Goal: Information Seeking & Learning: Learn about a topic

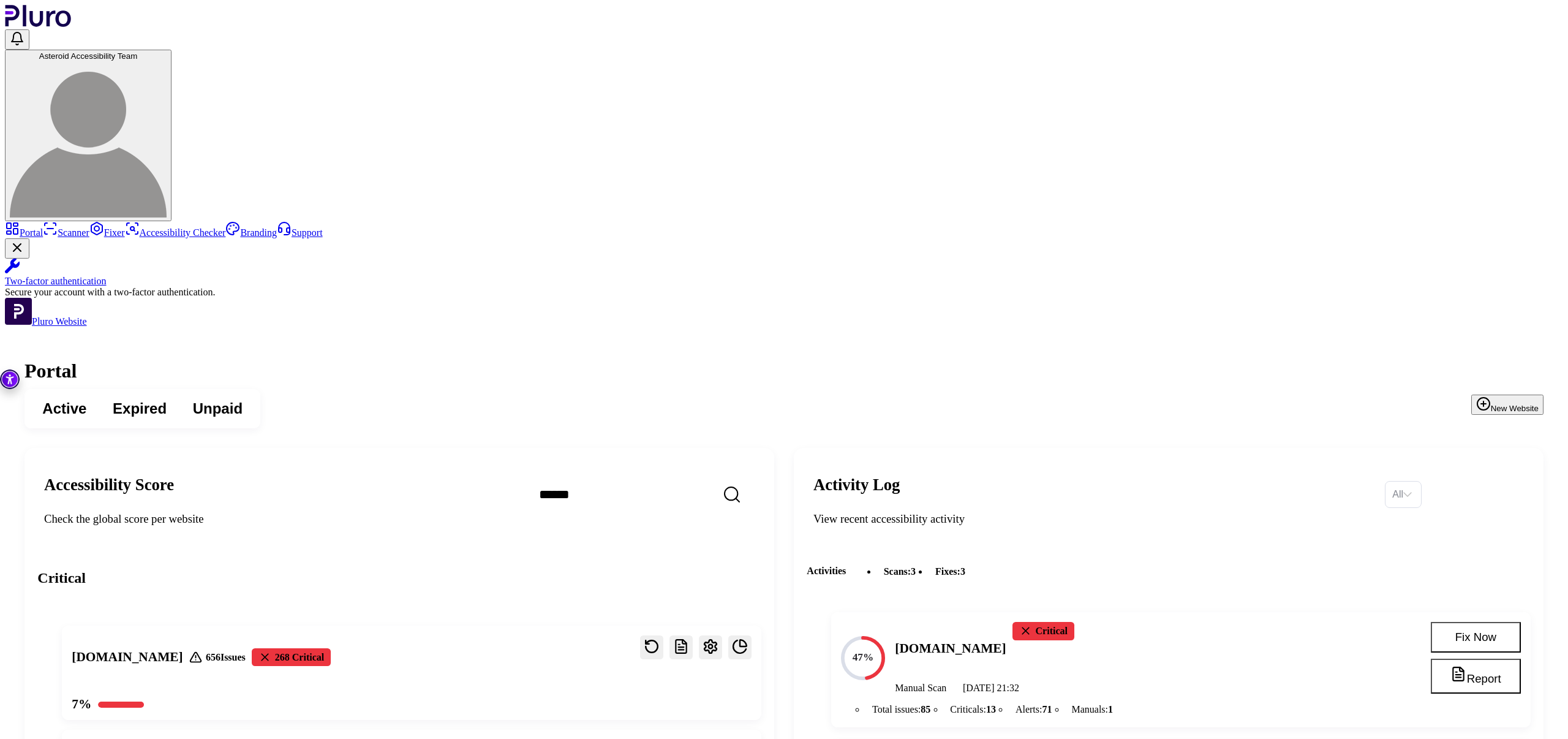
click at [89, 228] on link "Scanner" at bounding box center [66, 233] width 47 height 10
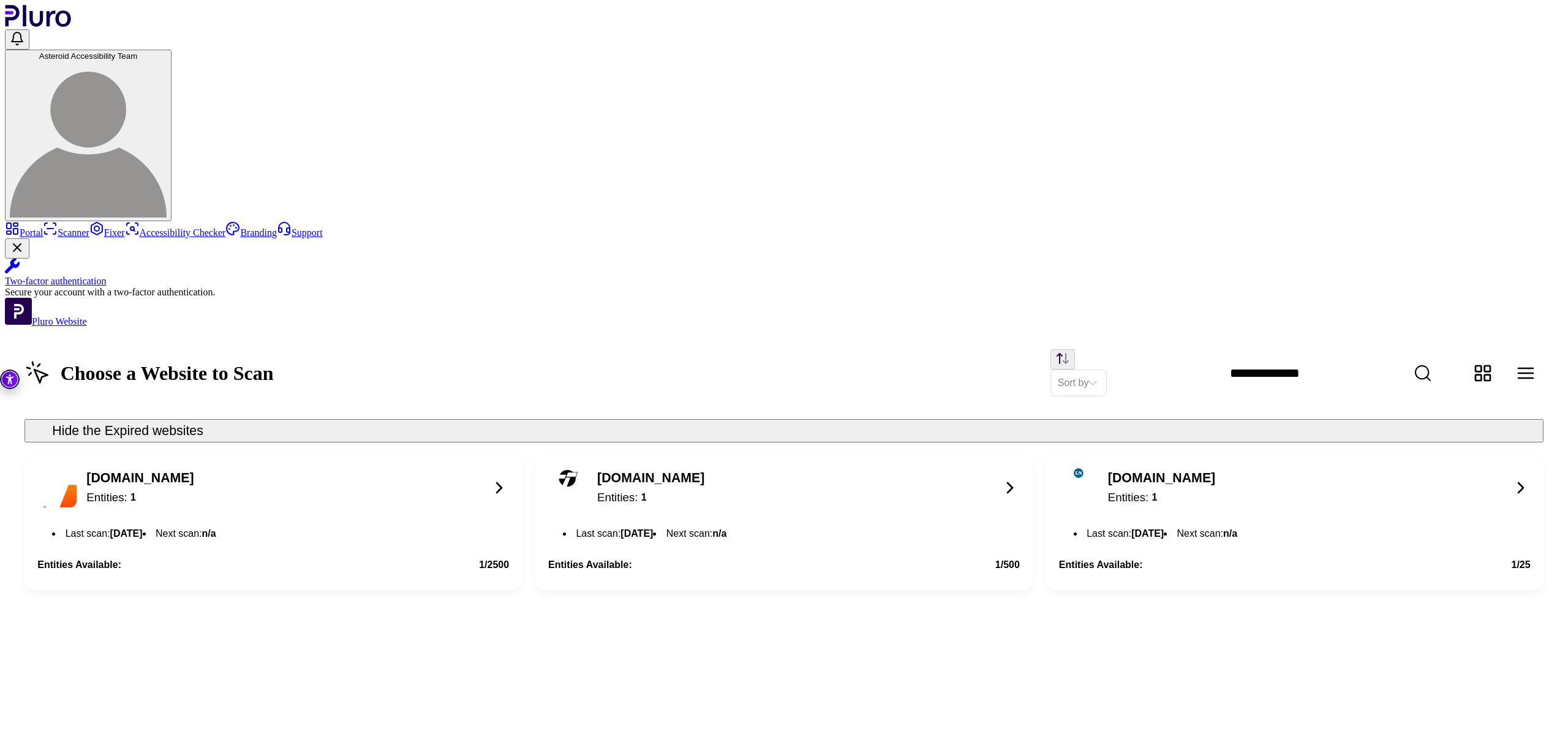
click at [509, 478] on icon at bounding box center [499, 487] width 19 height 19
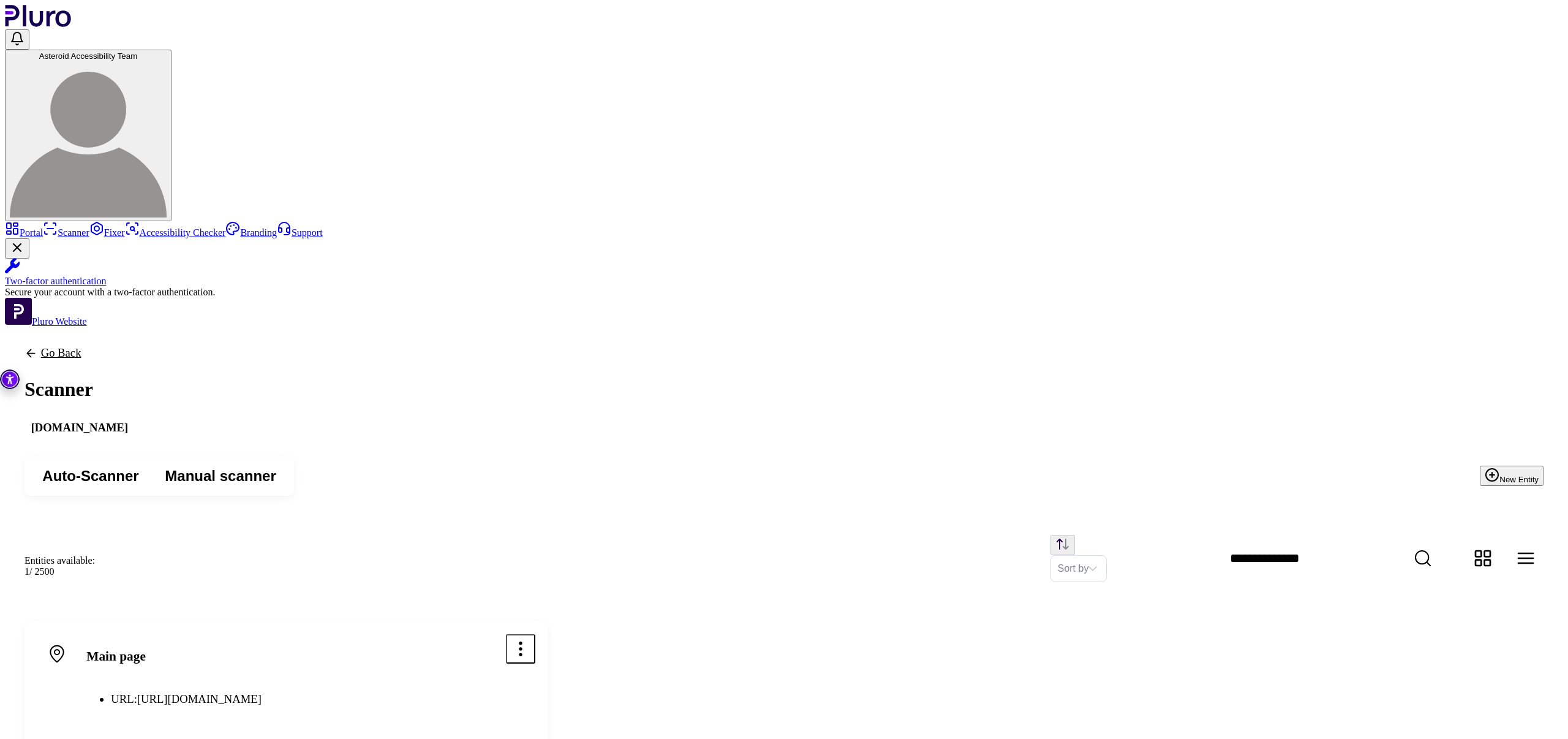
click at [521, 642] on icon "Open options menu" at bounding box center [520, 649] width 2 height 13
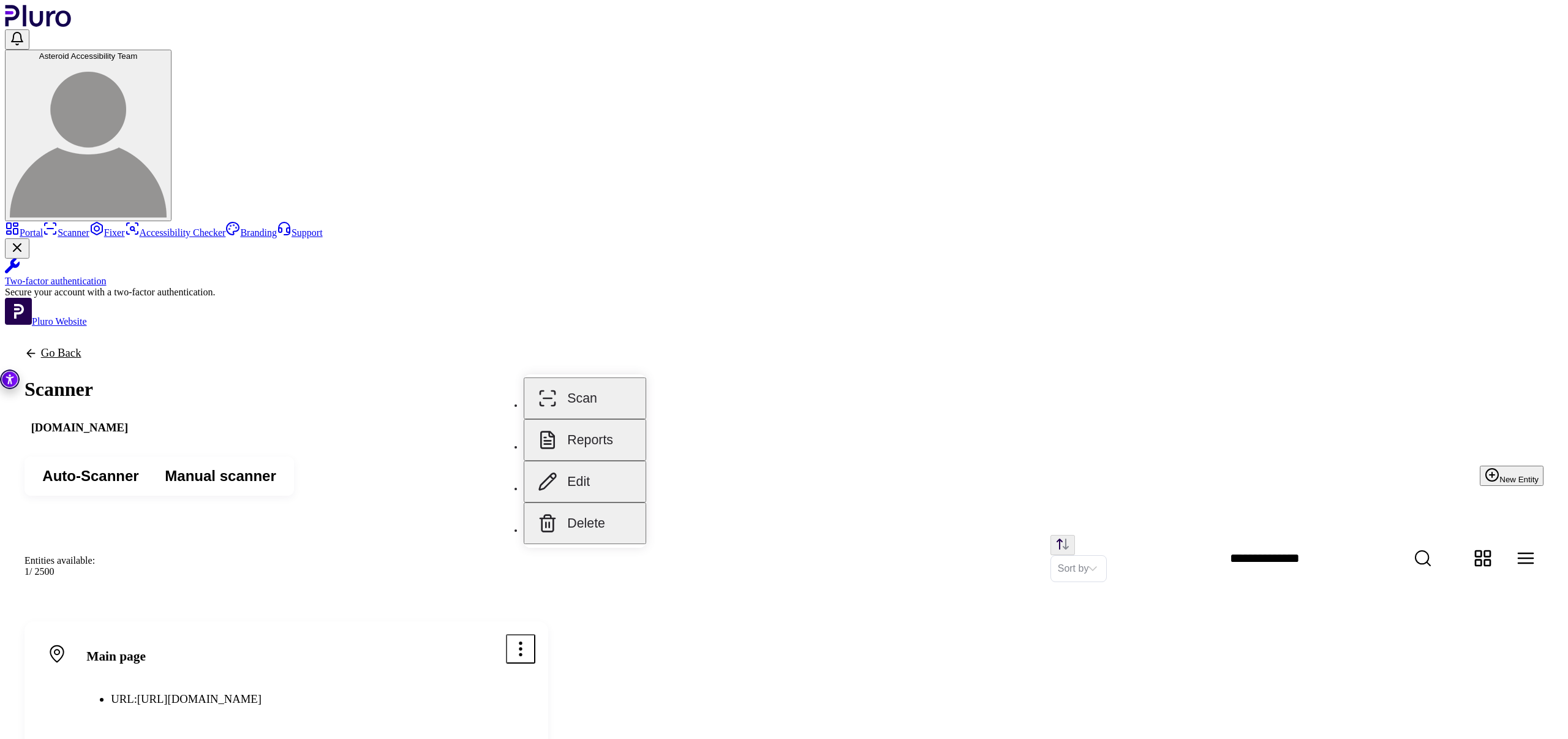
click at [604, 426] on button "Reports" at bounding box center [585, 440] width 122 height 42
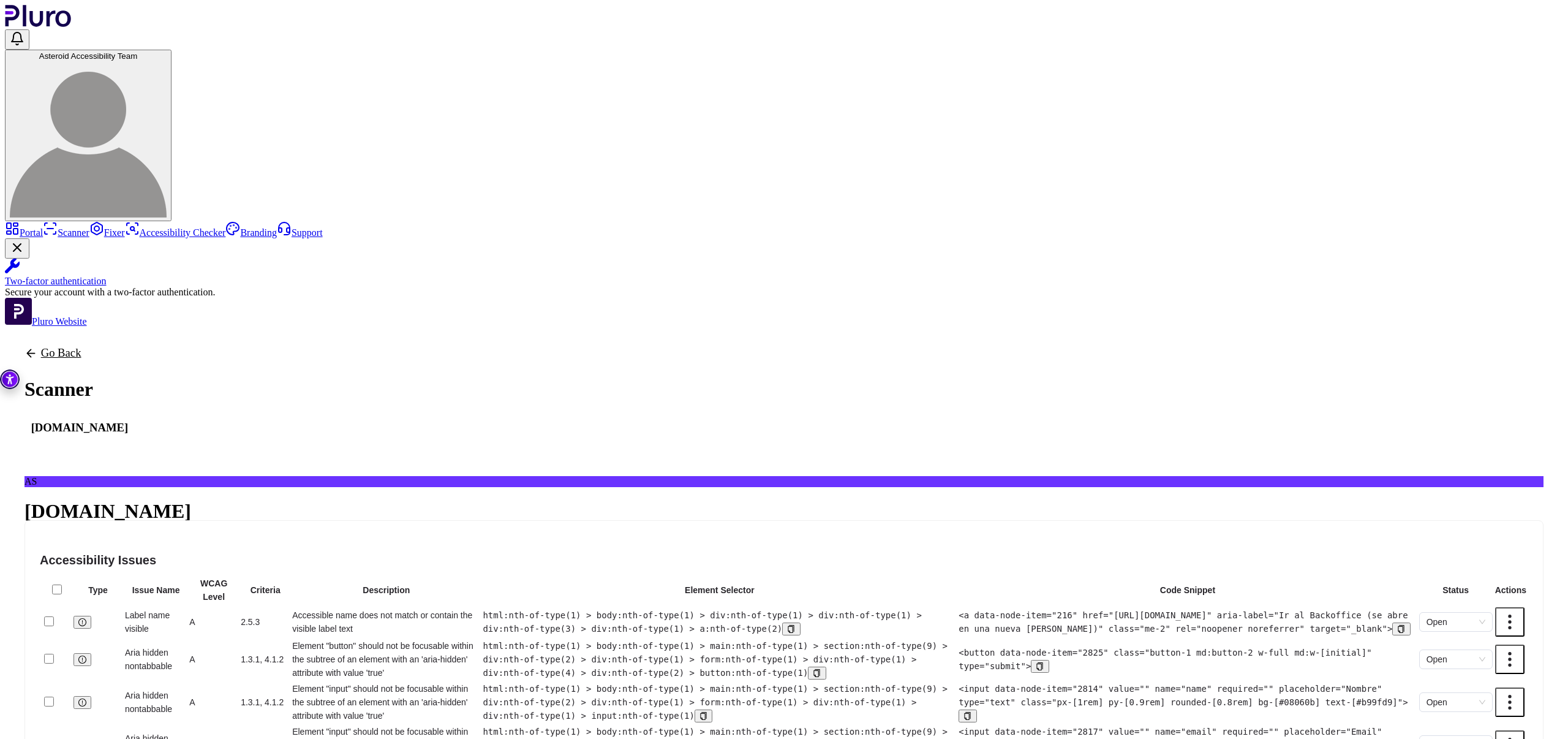
click at [186, 609] on div "Label name visible" at bounding box center [156, 622] width 62 height 27
click at [921, 610] on code "html:nth-of-type(1) > body:nth-of-type(1) > div:nth-of-type(1) > div:nth-of-typ…" at bounding box center [701, 622] width 438 height 23
click at [800, 622] on button "Copy selector to clipboard" at bounding box center [790, 629] width 18 height 13
click at [480, 609] on div "Accessible name does not match or contain the visible label text" at bounding box center [386, 622] width 188 height 27
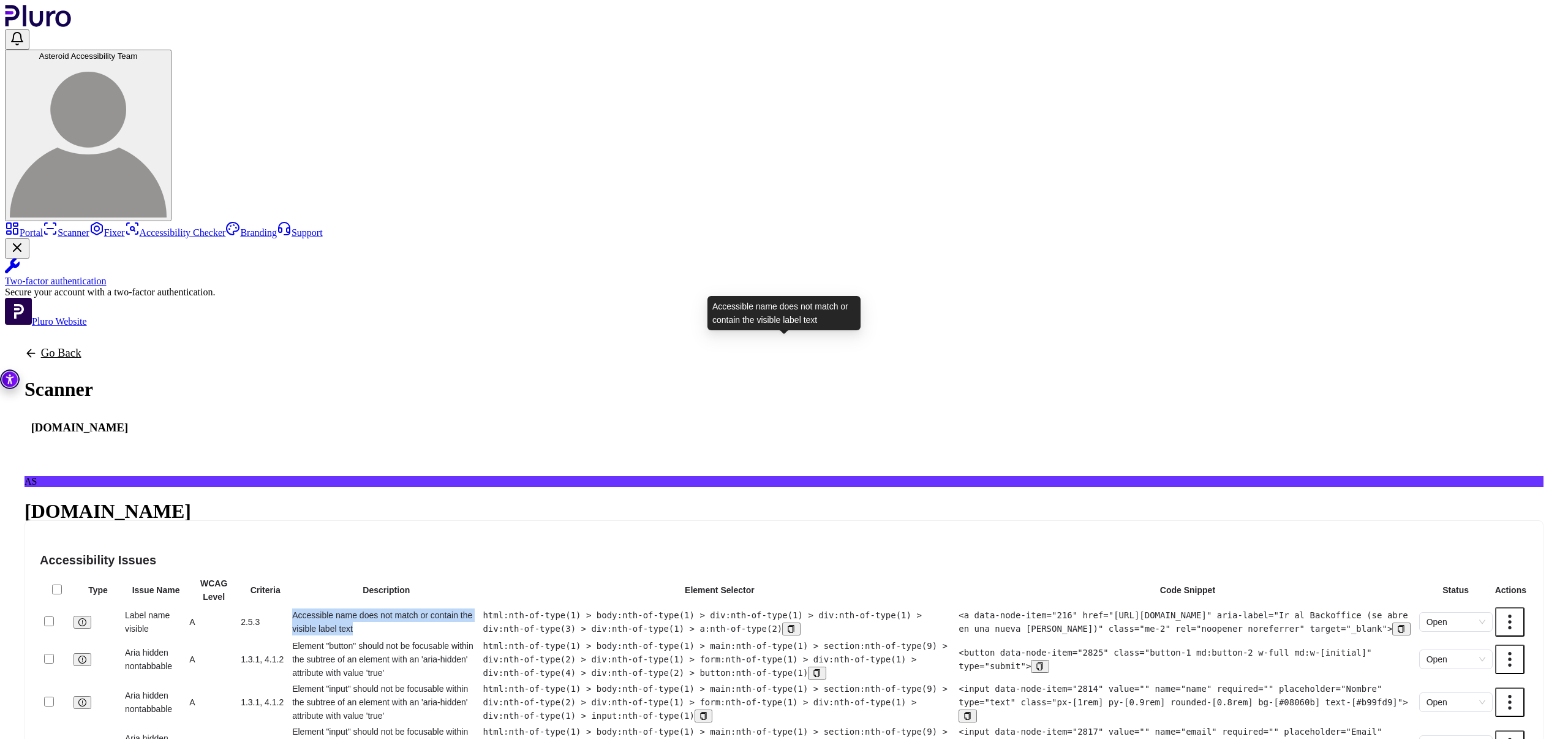
drag, startPoint x: 754, startPoint y: 359, endPoint x: 687, endPoint y: 343, distance: 68.9
click at [480, 609] on div "Accessible name does not match or contain the visible label text" at bounding box center [386, 622] width 188 height 27
copy div "Accessible name does not match or contain the visible label text"
click at [186, 609] on div "Label name visible" at bounding box center [156, 622] width 62 height 27
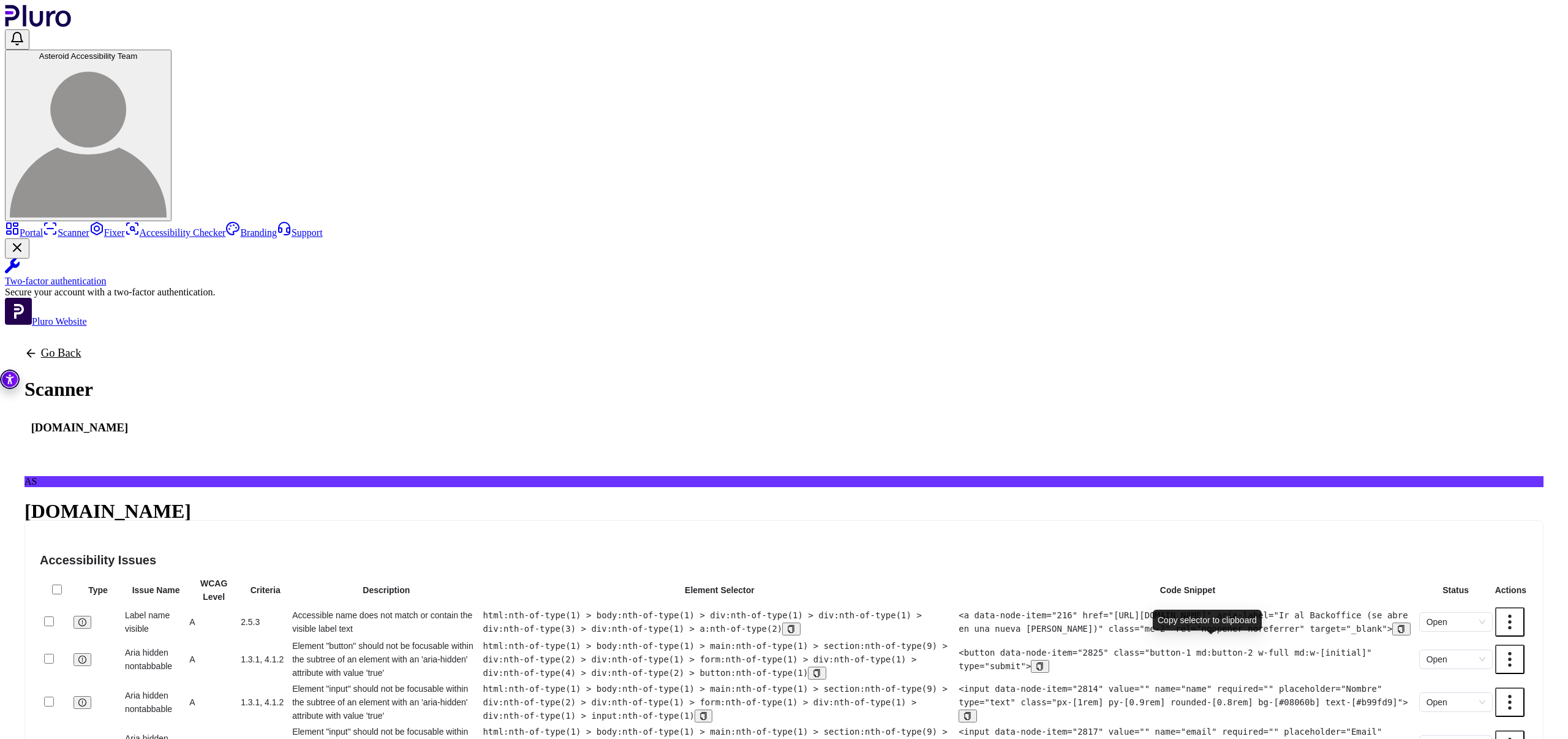
drag, startPoint x: 337, startPoint y: 350, endPoint x: 416, endPoint y: 349, distance: 79.0
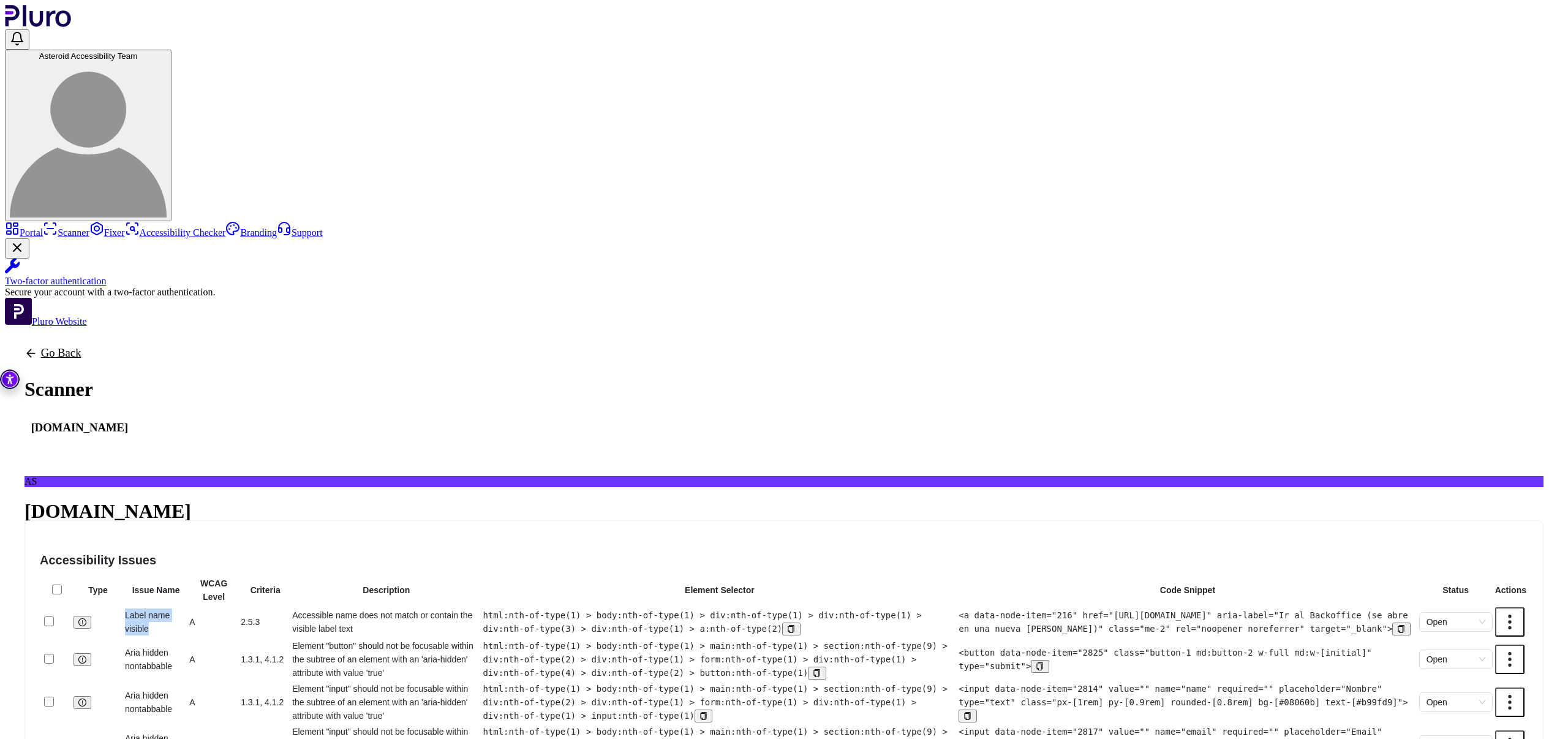
click at [187, 606] on td "Label name visible" at bounding box center [156, 622] width 63 height 31
copy div "Label name visible"
drag, startPoint x: 691, startPoint y: 343, endPoint x: 767, endPoint y: 362, distance: 78.3
click at [481, 606] on td "Accessible name does not match or contain the visible label text" at bounding box center [386, 622] width 189 height 31
copy div "Accessible name does not match or contain the visible label text"
